Goal: Task Accomplishment & Management: Manage account settings

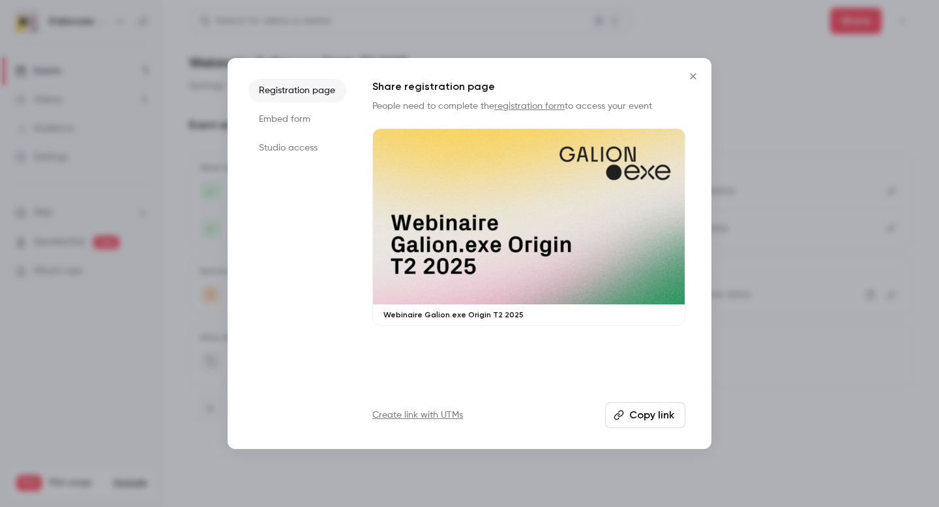
click at [537, 235] on div at bounding box center [529, 216] width 312 height 175
click at [572, 38] on div at bounding box center [469, 253] width 939 height 507
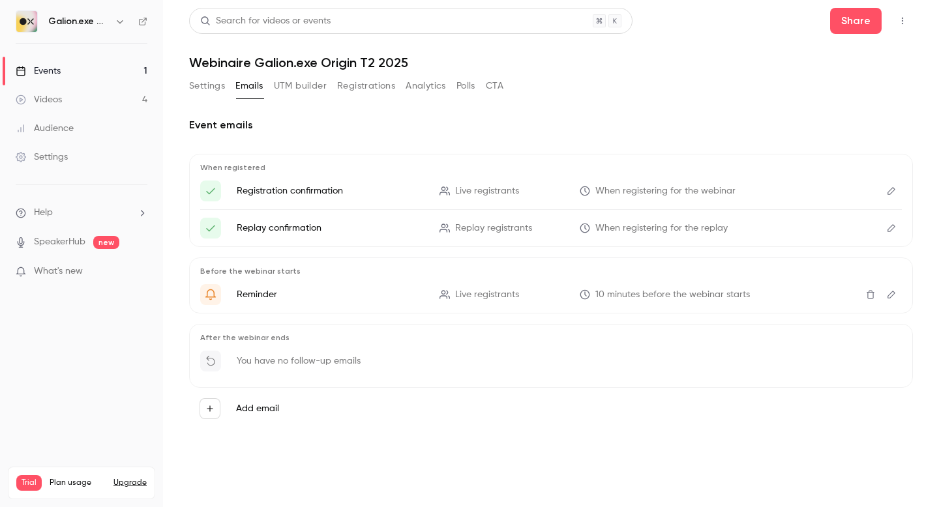
click at [358, 89] on button "Registrations" at bounding box center [366, 86] width 58 height 21
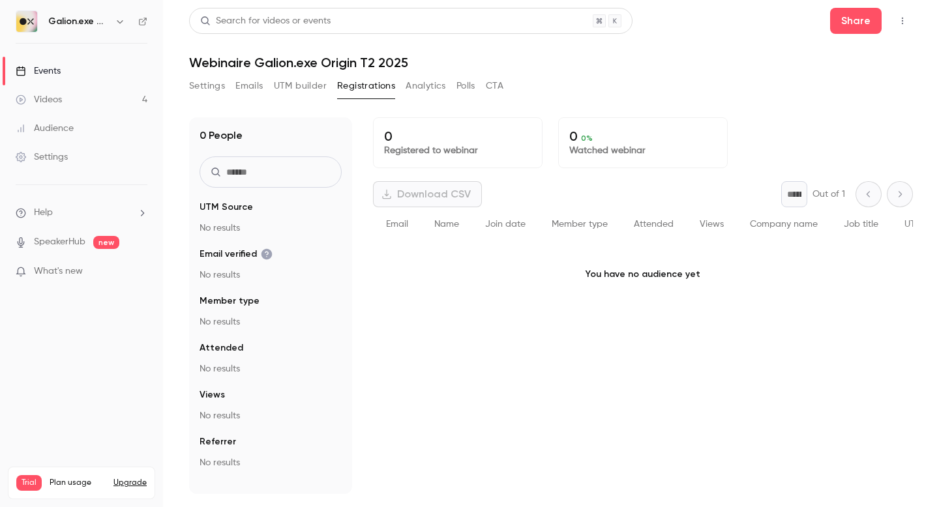
click at [250, 84] on button "Emails" at bounding box center [248, 86] width 27 height 21
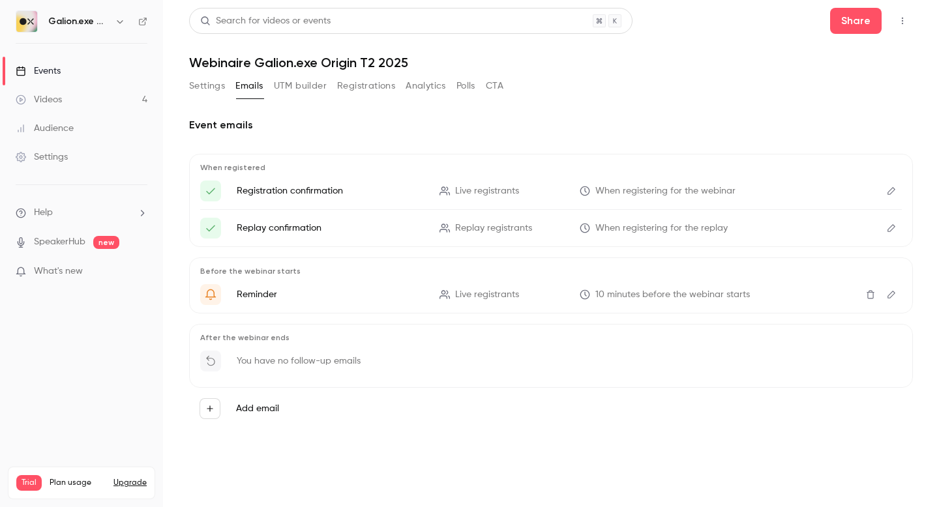
click at [892, 190] on icon "Edit" at bounding box center [891, 190] width 10 height 9
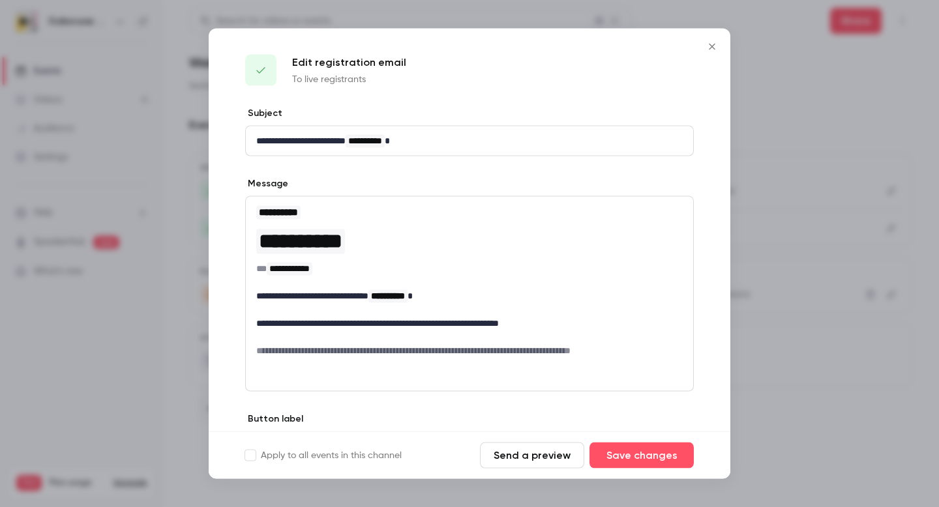
scroll to position [78, 0]
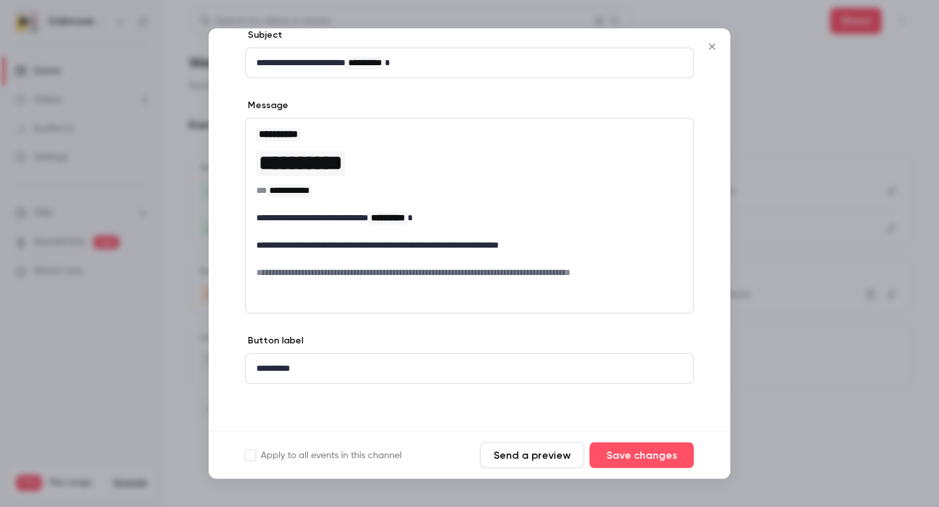
click at [716, 42] on icon "Close" at bounding box center [712, 47] width 16 height 10
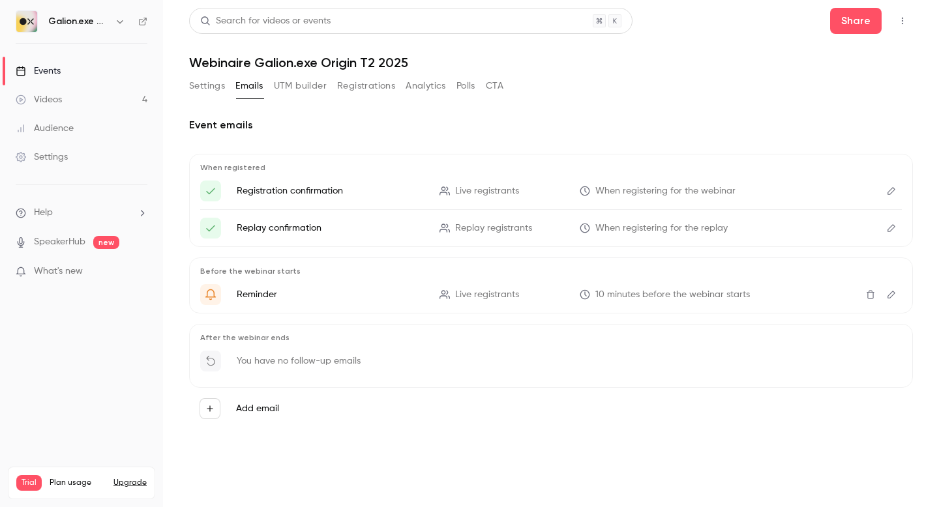
click at [348, 90] on button "Registrations" at bounding box center [366, 86] width 58 height 21
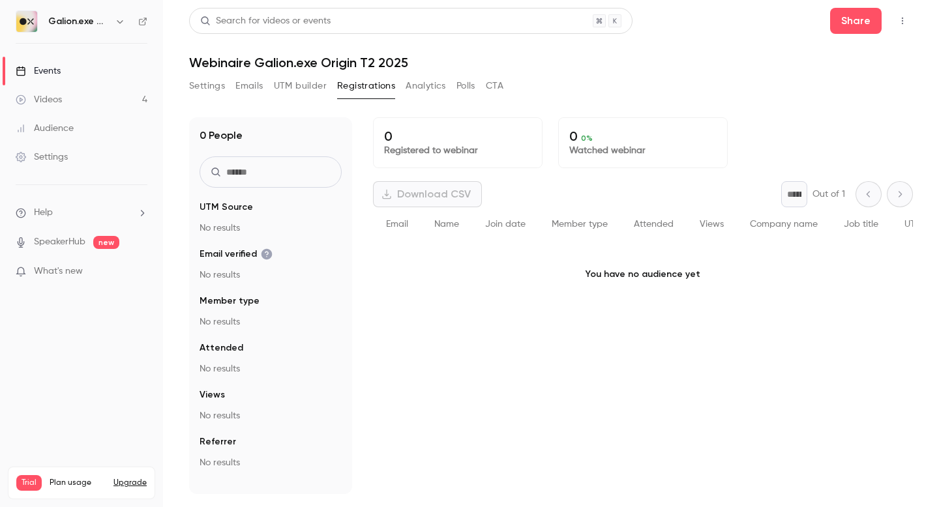
click at [209, 86] on button "Settings" at bounding box center [207, 86] width 36 height 21
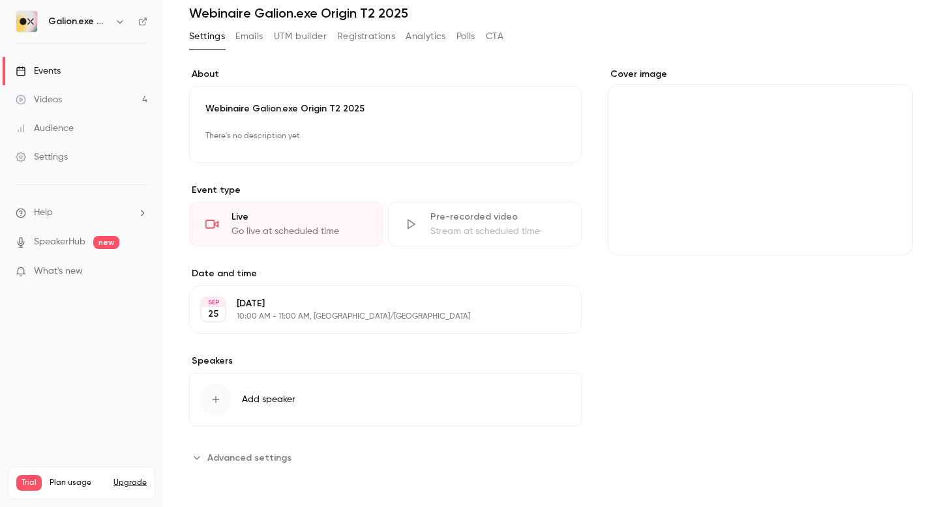
scroll to position [48, 0]
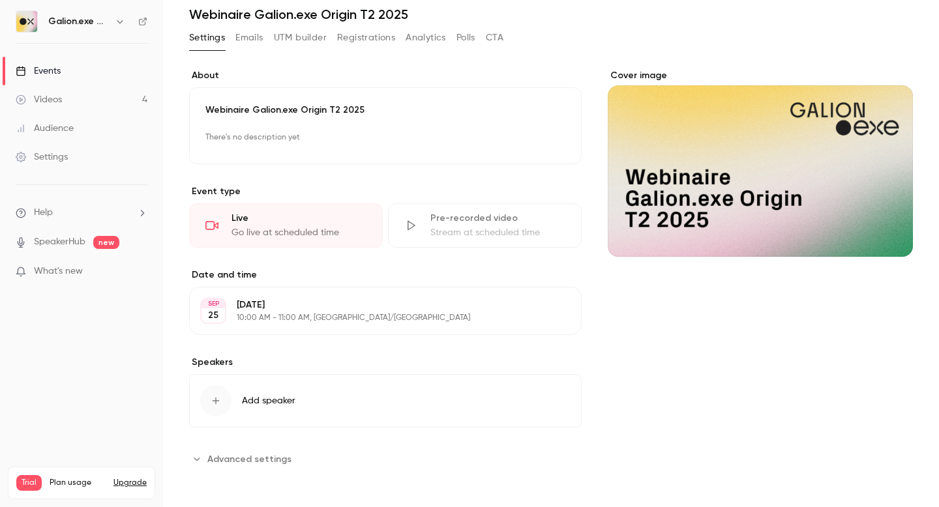
click at [357, 40] on button "Registrations" at bounding box center [366, 37] width 58 height 21
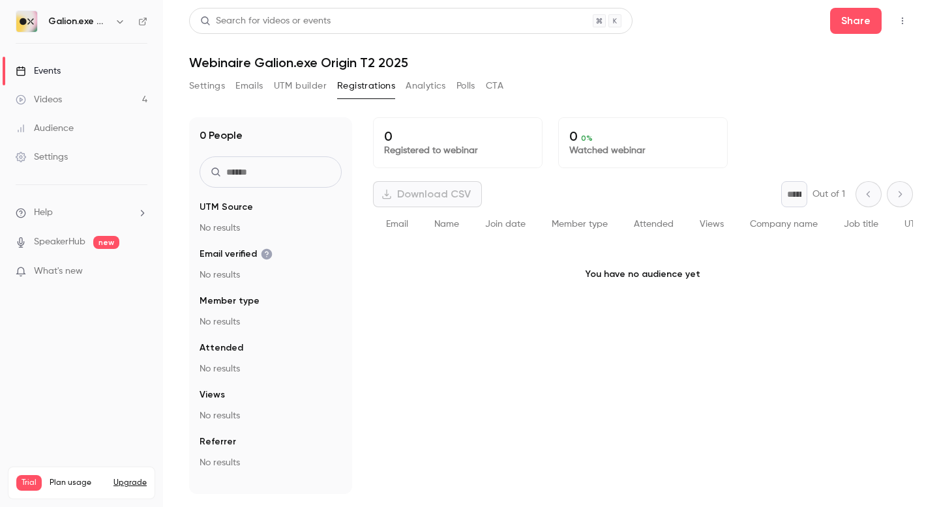
click at [427, 86] on button "Analytics" at bounding box center [425, 86] width 40 height 21
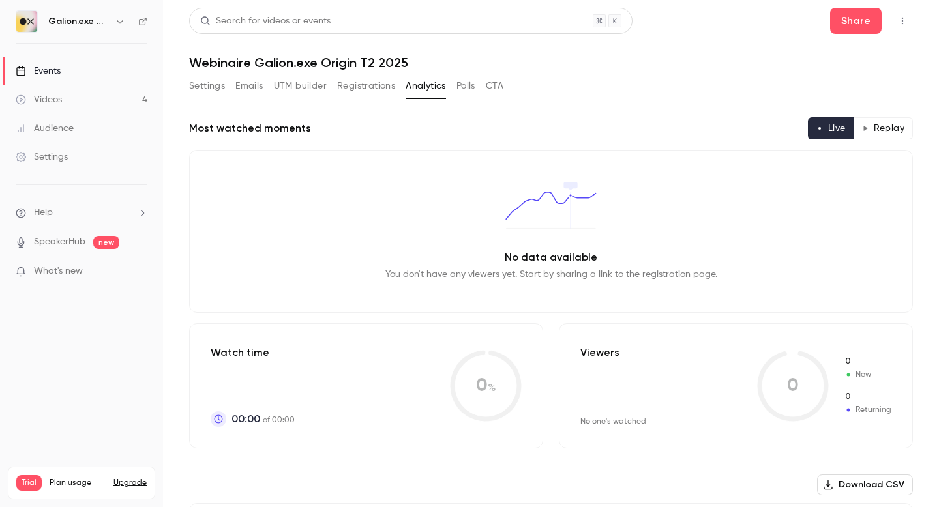
click at [473, 89] on button "Polls" at bounding box center [465, 86] width 19 height 21
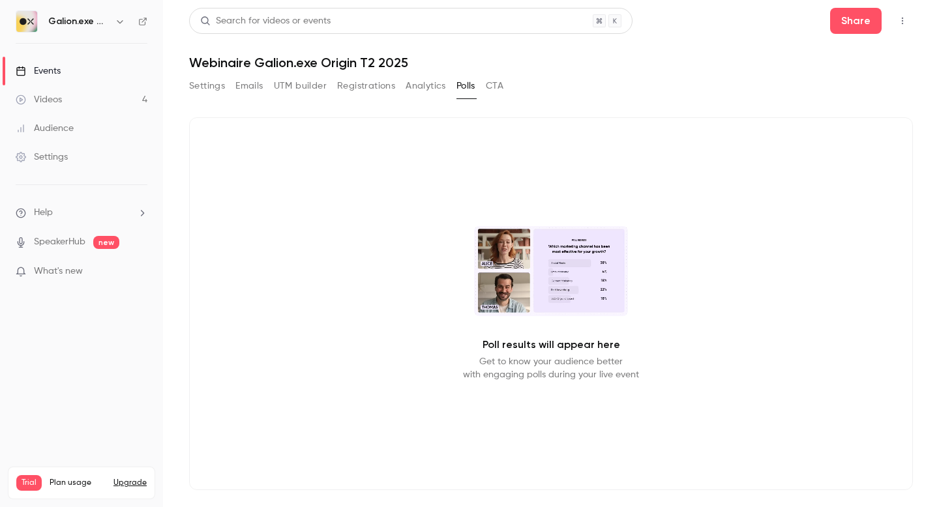
click at [420, 87] on button "Analytics" at bounding box center [425, 86] width 40 height 21
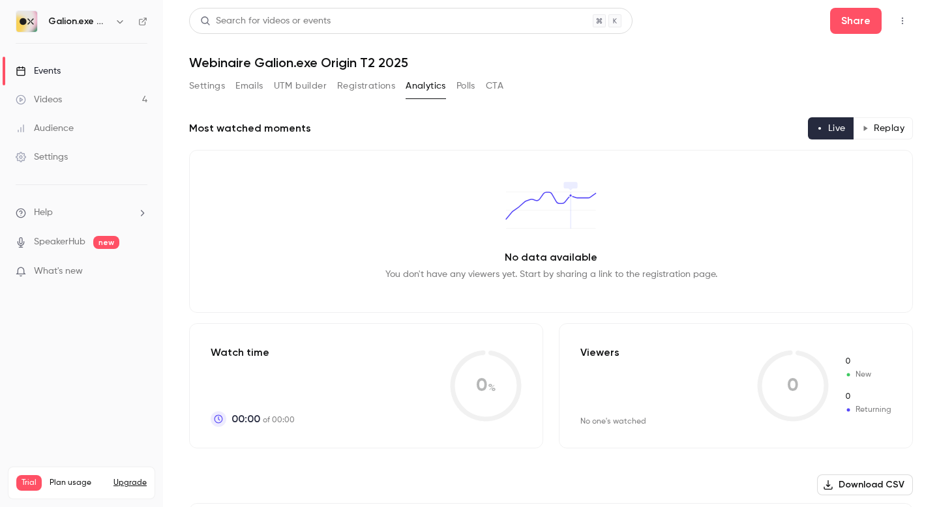
click at [357, 89] on button "Registrations" at bounding box center [366, 86] width 58 height 21
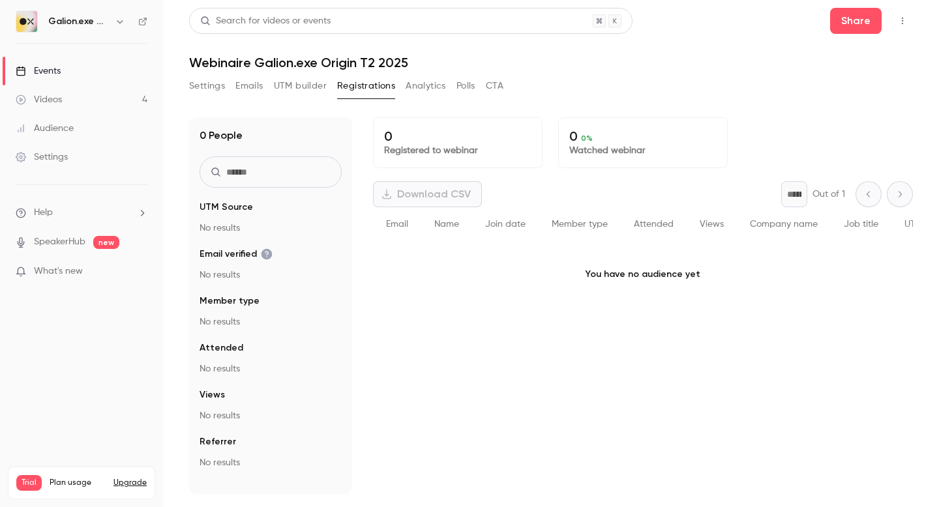
click at [74, 159] on link "Settings" at bounding box center [81, 157] width 163 height 29
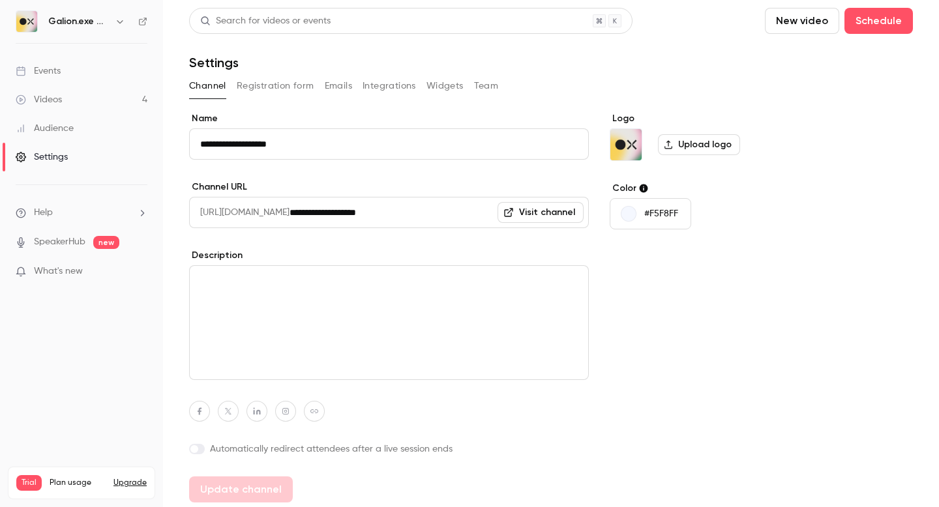
click at [264, 88] on button "Registration form" at bounding box center [276, 86] width 78 height 21
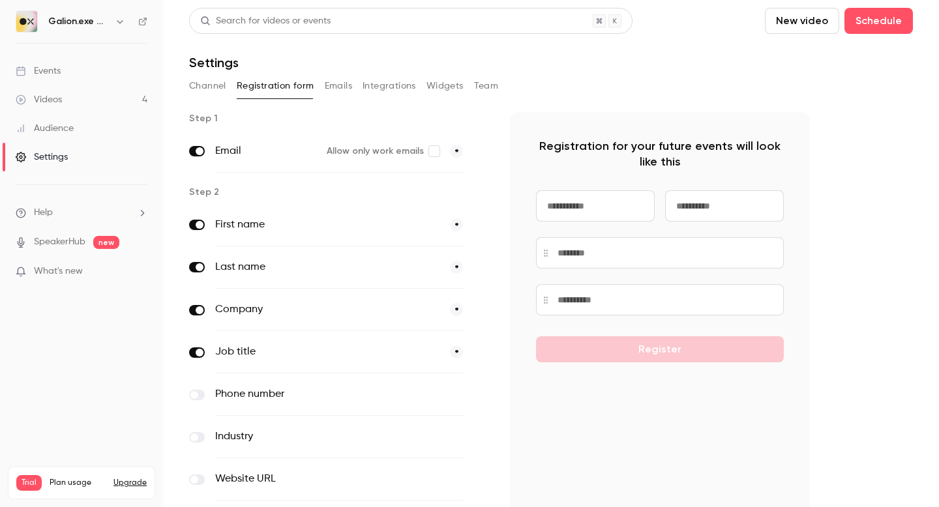
click at [198, 354] on span at bounding box center [200, 353] width 8 height 8
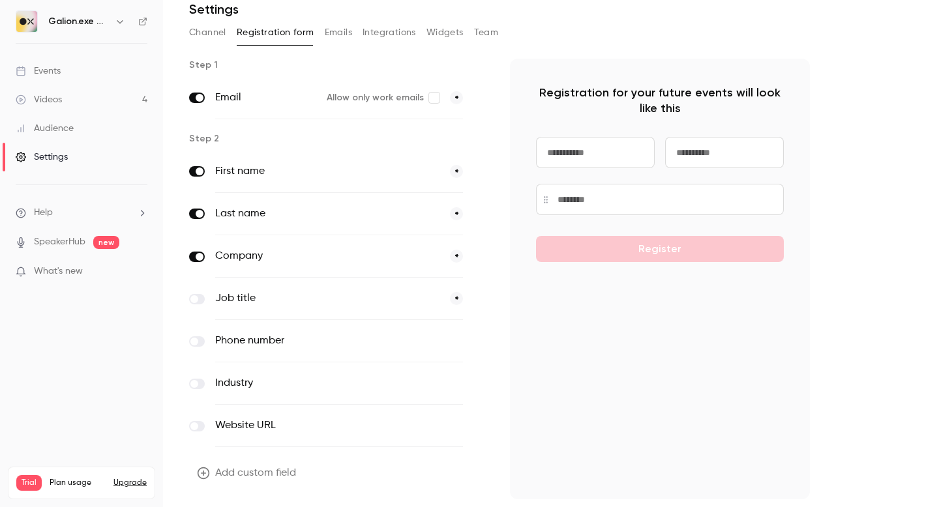
scroll to position [55, 0]
click at [199, 256] on span at bounding box center [200, 256] width 8 height 8
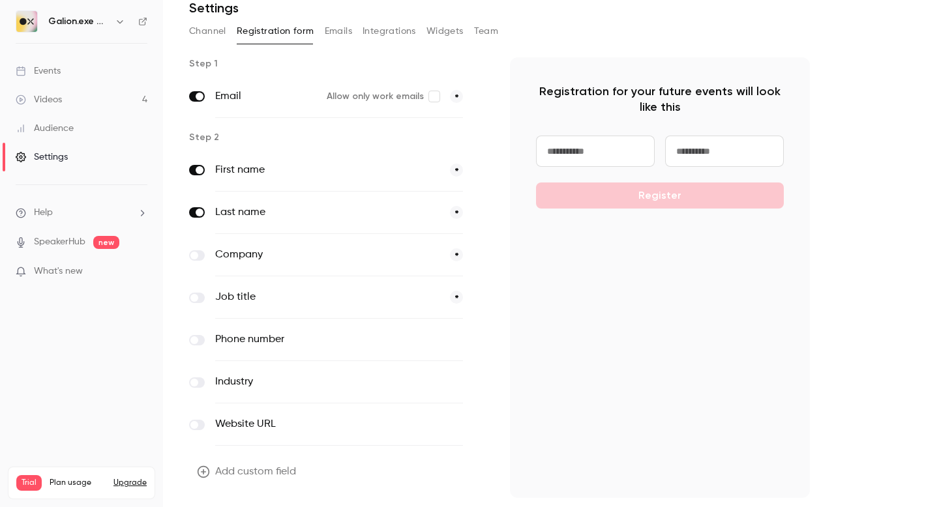
scroll to position [93, 0]
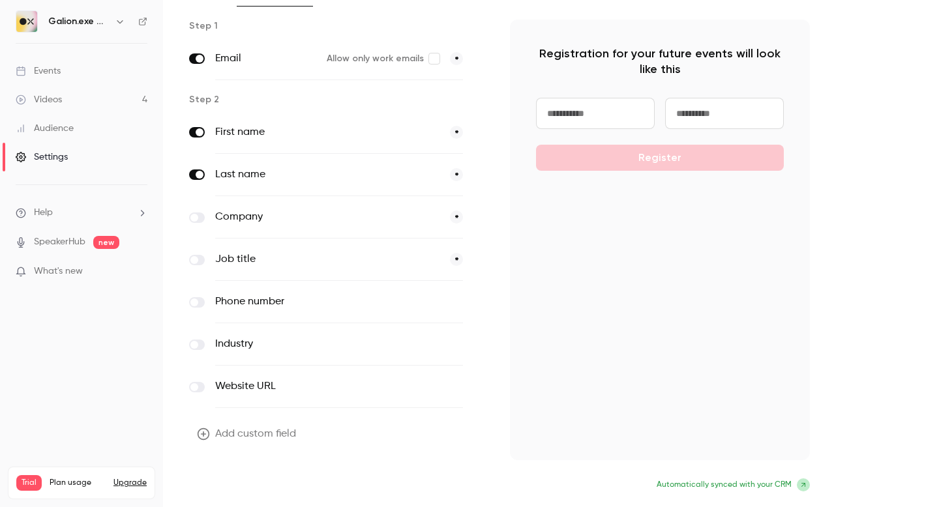
click at [230, 487] on button "Update form" at bounding box center [233, 486] width 88 height 26
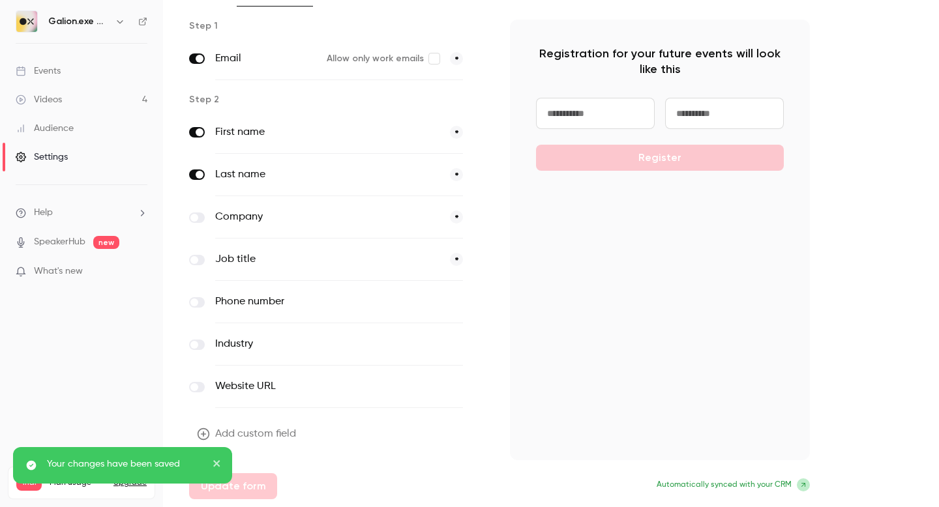
scroll to position [0, 0]
